Goal: Information Seeking & Learning: Find specific fact

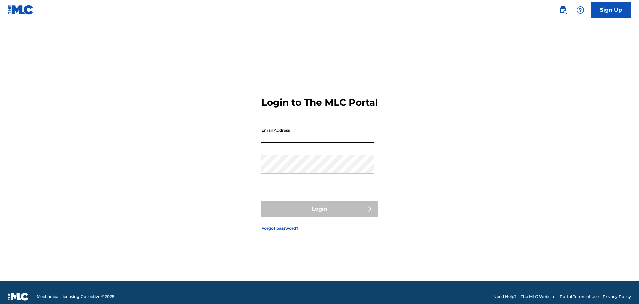
type input "[EMAIL_ADDRESS][DOMAIN_NAME]"
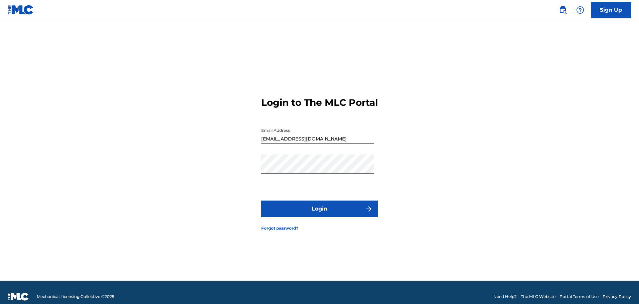
click at [325, 209] on button "Login" at bounding box center [319, 209] width 117 height 17
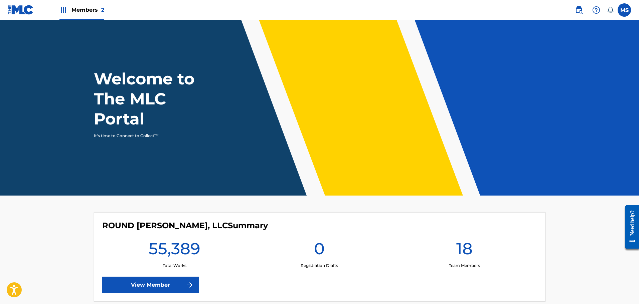
scroll to position [134, 0]
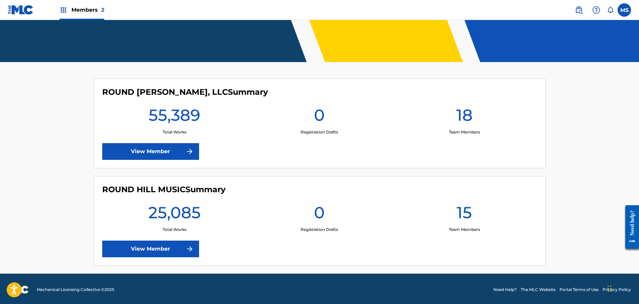
click at [177, 252] on link "View Member" at bounding box center [150, 249] width 97 height 17
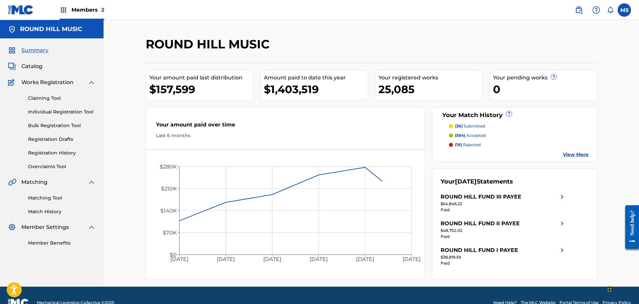
click at [36, 65] on span "Catalog" at bounding box center [31, 66] width 21 height 8
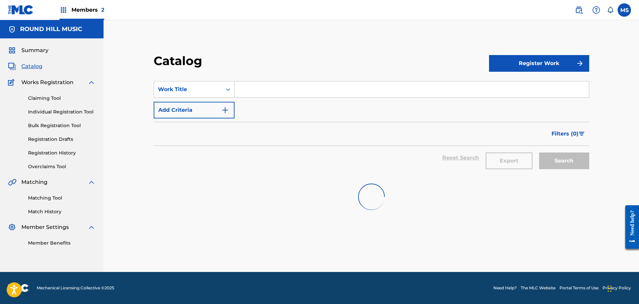
click at [261, 90] on input "Search Form" at bounding box center [411, 89] width 354 height 16
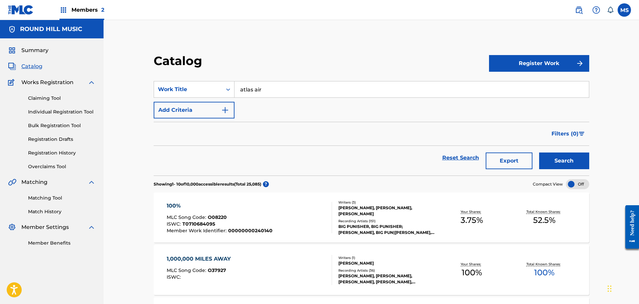
type input "atlas air"
click at [566, 155] on button "Search" at bounding box center [564, 161] width 50 height 17
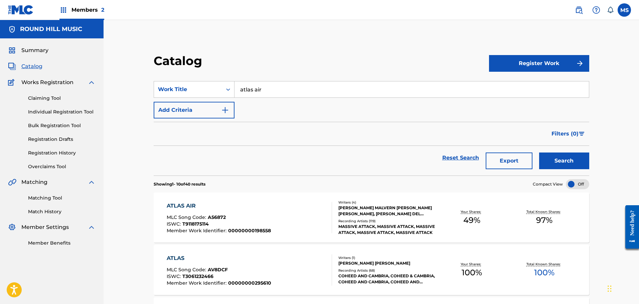
click at [316, 213] on div "ATLAS AIR MLC Song Code : A56872 ISWC : T9118175114 Member Work Identifier : 00…" at bounding box center [250, 217] width 166 height 31
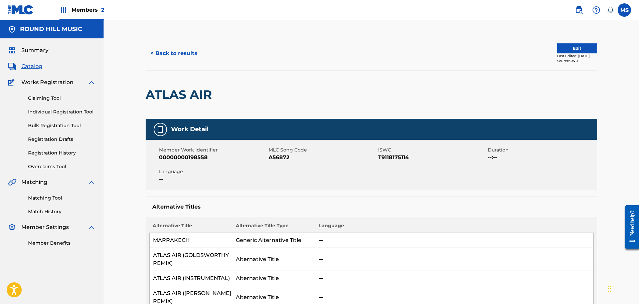
click at [174, 51] on button "< Back to results" at bounding box center [174, 53] width 56 height 17
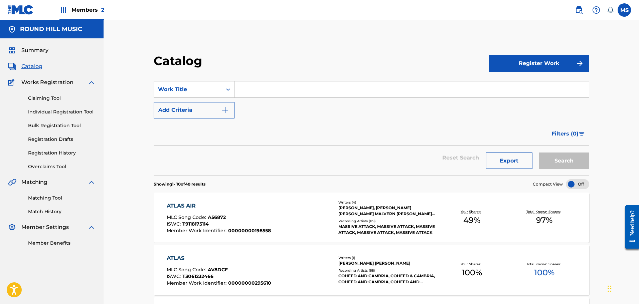
click at [271, 86] on input "Search Form" at bounding box center [411, 89] width 354 height 16
click at [539, 153] on button "Search" at bounding box center [564, 161] width 50 height 17
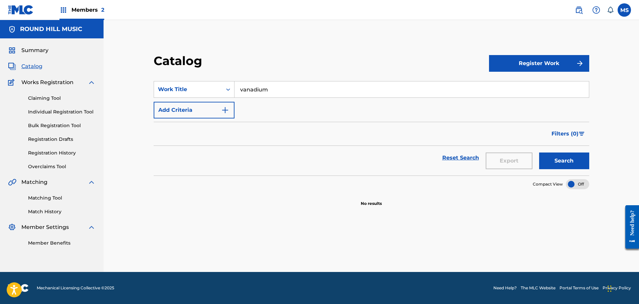
click at [271, 86] on input "vanadium" at bounding box center [411, 89] width 354 height 16
click at [539, 153] on button "Search" at bounding box center [564, 161] width 50 height 17
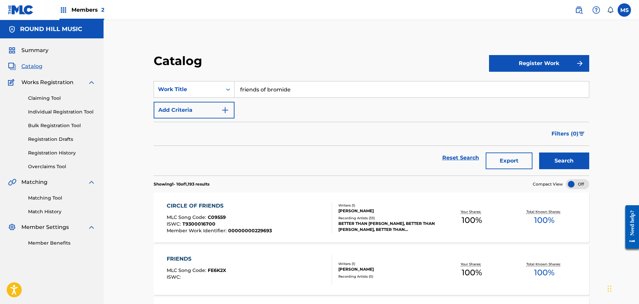
click at [402, 91] on input "friends of bromide" at bounding box center [411, 89] width 354 height 16
type input "paradise circus"
click at [571, 152] on div "Search" at bounding box center [562, 158] width 53 height 24
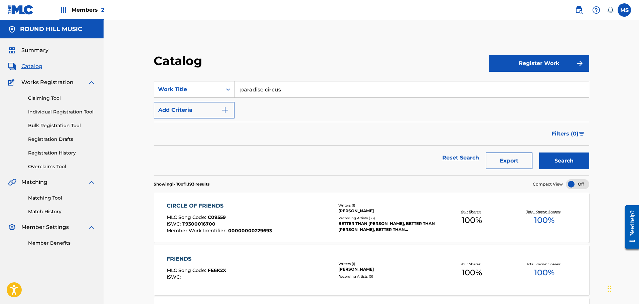
click at [576, 162] on button "Search" at bounding box center [564, 161] width 50 height 17
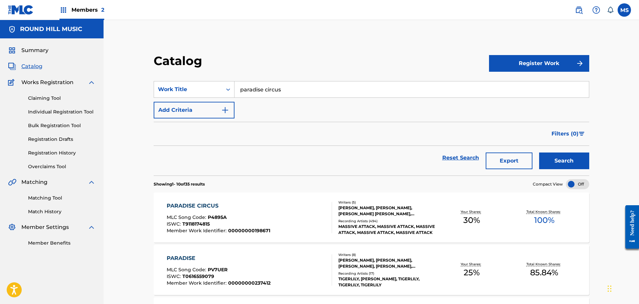
click at [245, 208] on div "PARADISE CIRCUS" at bounding box center [219, 206] width 104 height 8
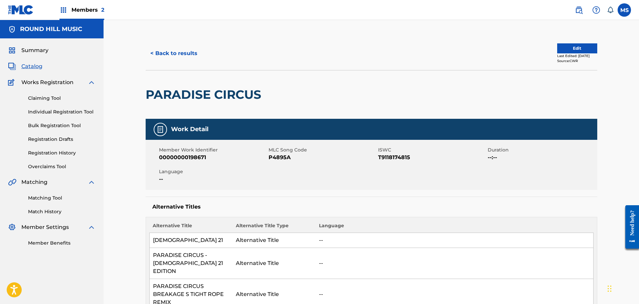
click at [192, 58] on button "< Back to results" at bounding box center [174, 53] width 56 height 17
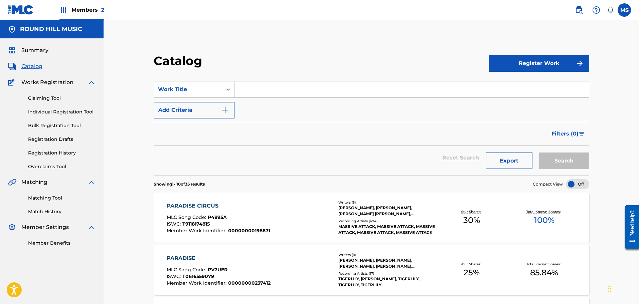
click at [352, 94] on input "Search Form" at bounding box center [411, 89] width 354 height 16
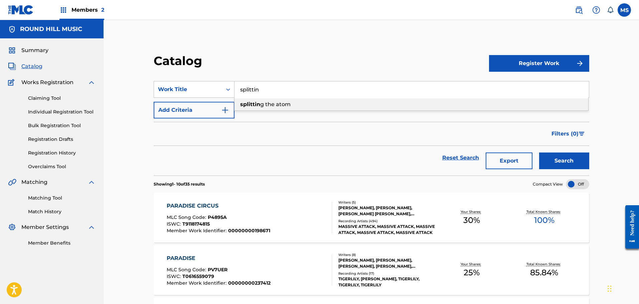
click at [317, 103] on div "splittin g the atom" at bounding box center [411, 105] width 354 height 12
type input "splitting the atom"
click at [574, 159] on button "Search" at bounding box center [564, 161] width 50 height 17
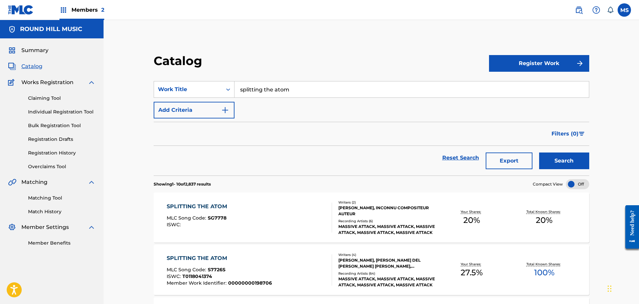
click at [258, 211] on div "SPLITTING THE ATOM MLC Song Code : SG7778 ISWC :" at bounding box center [250, 218] width 166 height 30
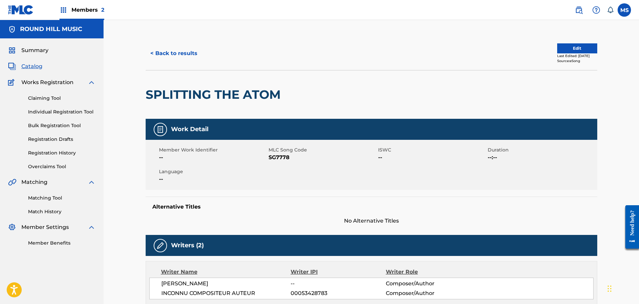
click at [172, 50] on button "< Back to results" at bounding box center [174, 53] width 56 height 17
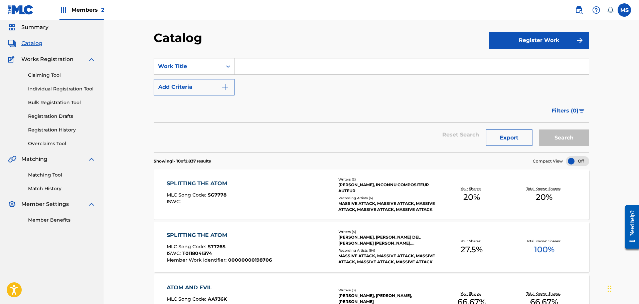
scroll to position [33, 0]
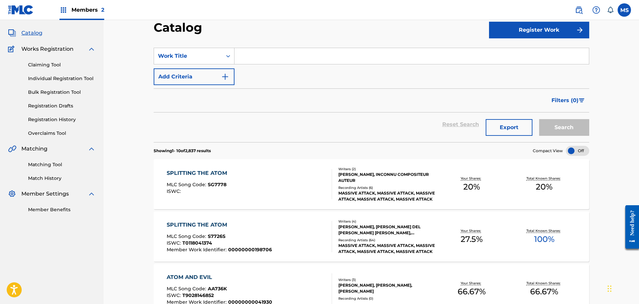
click at [284, 231] on div "SPLITTING THE ATOM MLC Song Code : S7726S ISWC : T0118041374 Member Work Identi…" at bounding box center [250, 236] width 166 height 31
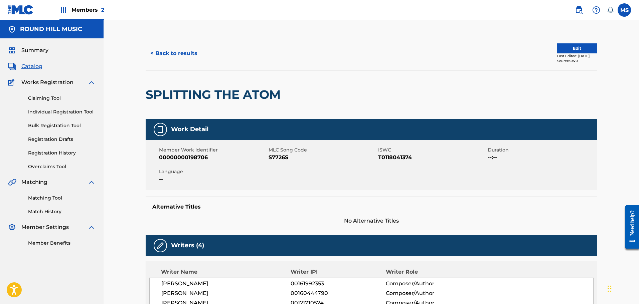
click at [194, 51] on button "< Back to results" at bounding box center [174, 53] width 56 height 17
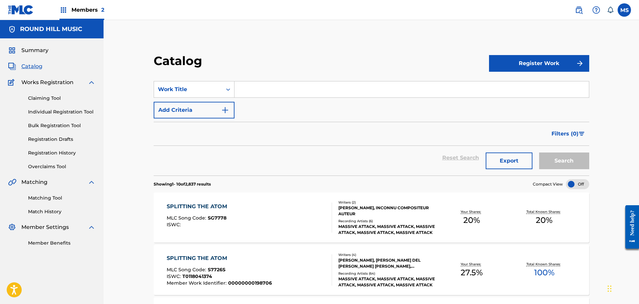
click at [251, 227] on div "SPLITTING THE ATOM MLC Song Code : SG7778 ISWC :" at bounding box center [250, 218] width 166 height 30
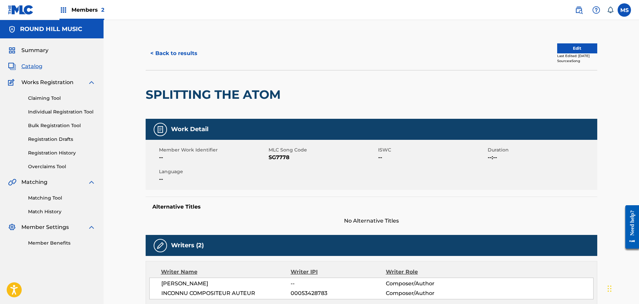
click at [174, 51] on button "< Back to results" at bounding box center [174, 53] width 56 height 17
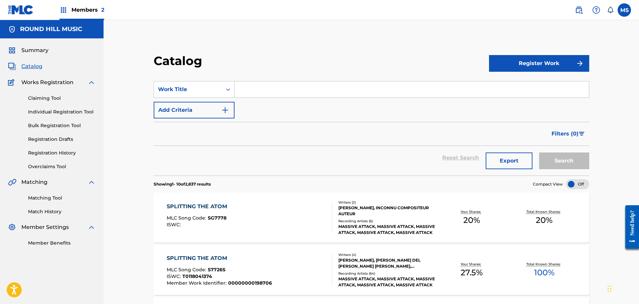
click at [404, 87] on input "Search Form" at bounding box center [411, 89] width 354 height 16
drag, startPoint x: 259, startPoint y: 89, endPoint x: 361, endPoint y: 93, distance: 101.6
click at [361, 93] on input "casino s el camino" at bounding box center [411, 89] width 354 height 16
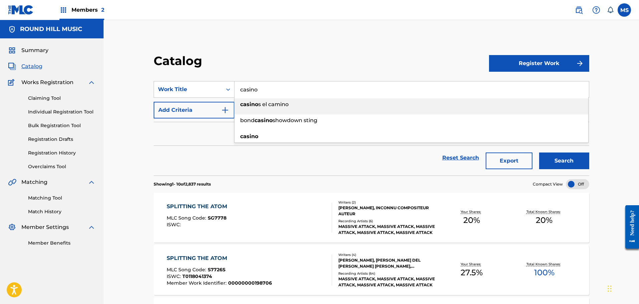
type input "casino"
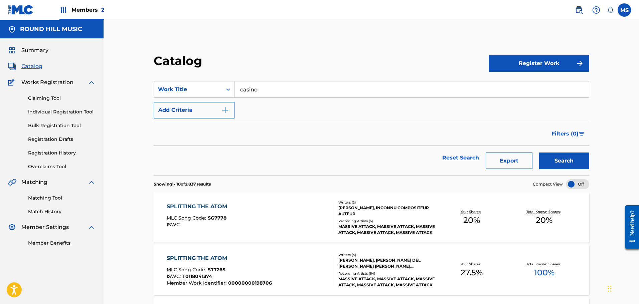
drag, startPoint x: 338, startPoint y: 54, endPoint x: 345, endPoint y: 64, distance: 12.4
click at [338, 56] on div "Catalog" at bounding box center [321, 63] width 335 height 20
click at [576, 164] on button "Search" at bounding box center [564, 161] width 50 height 17
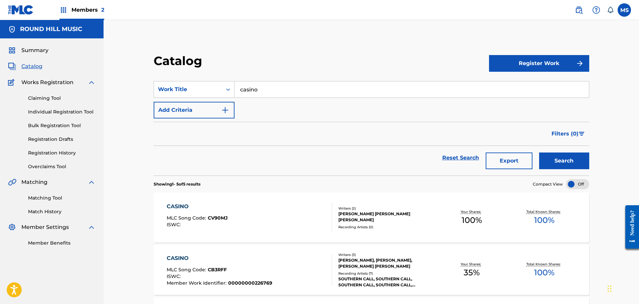
click at [292, 212] on div "CASINO MLC Song Code : CV90MJ ISWC :" at bounding box center [250, 218] width 166 height 30
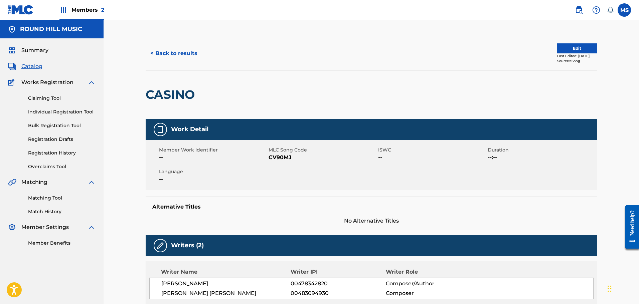
click at [194, 50] on button "< Back to results" at bounding box center [174, 53] width 56 height 17
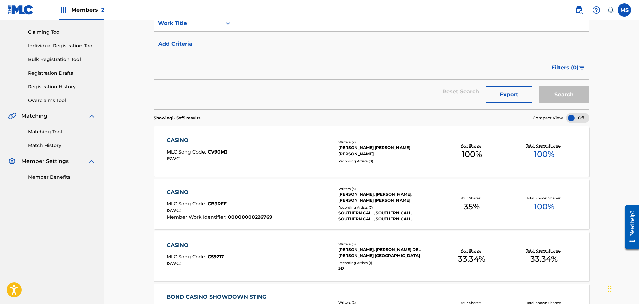
scroll to position [67, 0]
click at [315, 252] on div "CASINO MLC Song Code : C59217 ISWC :" at bounding box center [250, 256] width 166 height 30
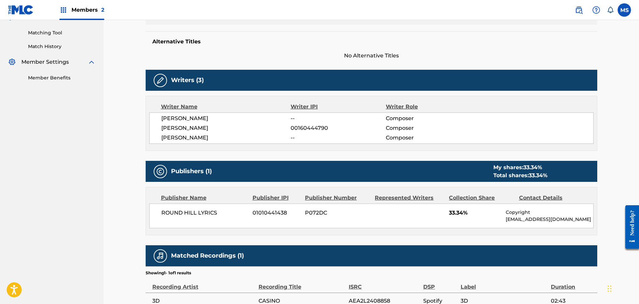
scroll to position [96, 0]
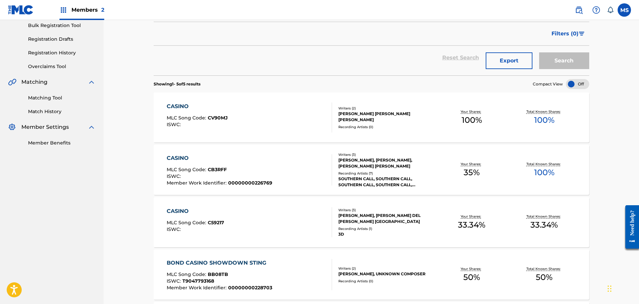
scroll to position [167, 0]
